Goal: Task Accomplishment & Management: Complete application form

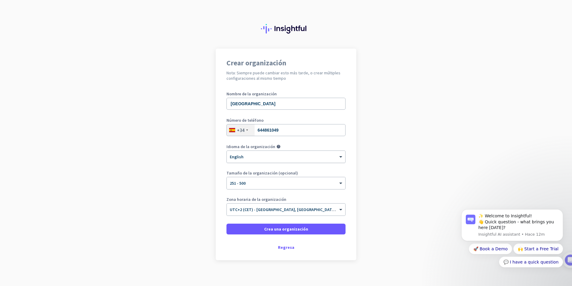
click at [266, 158] on div "× English" at bounding box center [282, 156] width 111 height 5
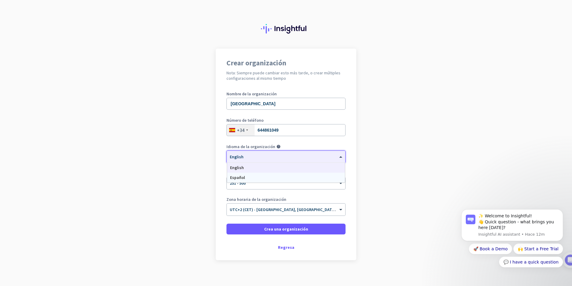
click at [260, 178] on div "Español" at bounding box center [286, 177] width 118 height 10
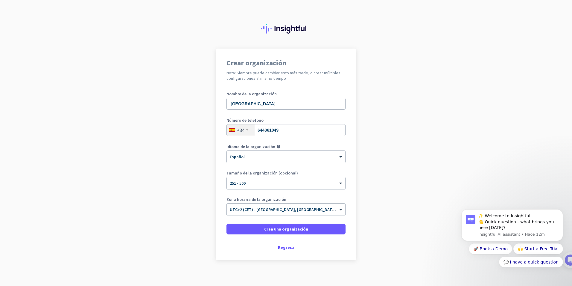
scroll to position [4, 0]
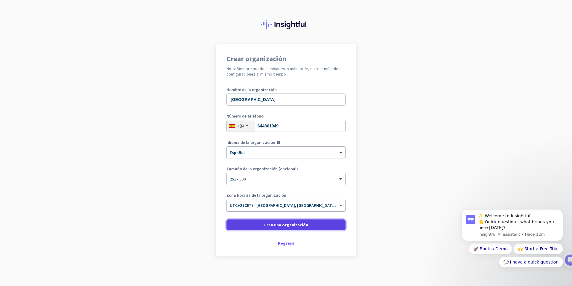
click at [281, 223] on span "Crea una organización" at bounding box center [286, 225] width 44 height 6
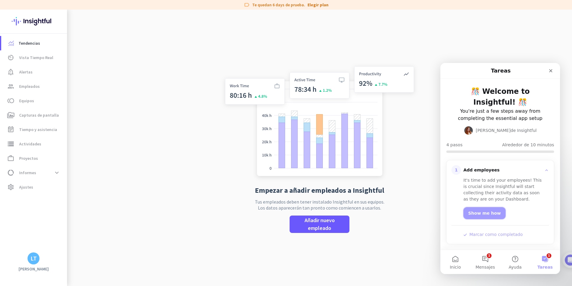
click at [485, 209] on link "Show me how" at bounding box center [485, 213] width 42 height 12
